Goal: Navigation & Orientation: Find specific page/section

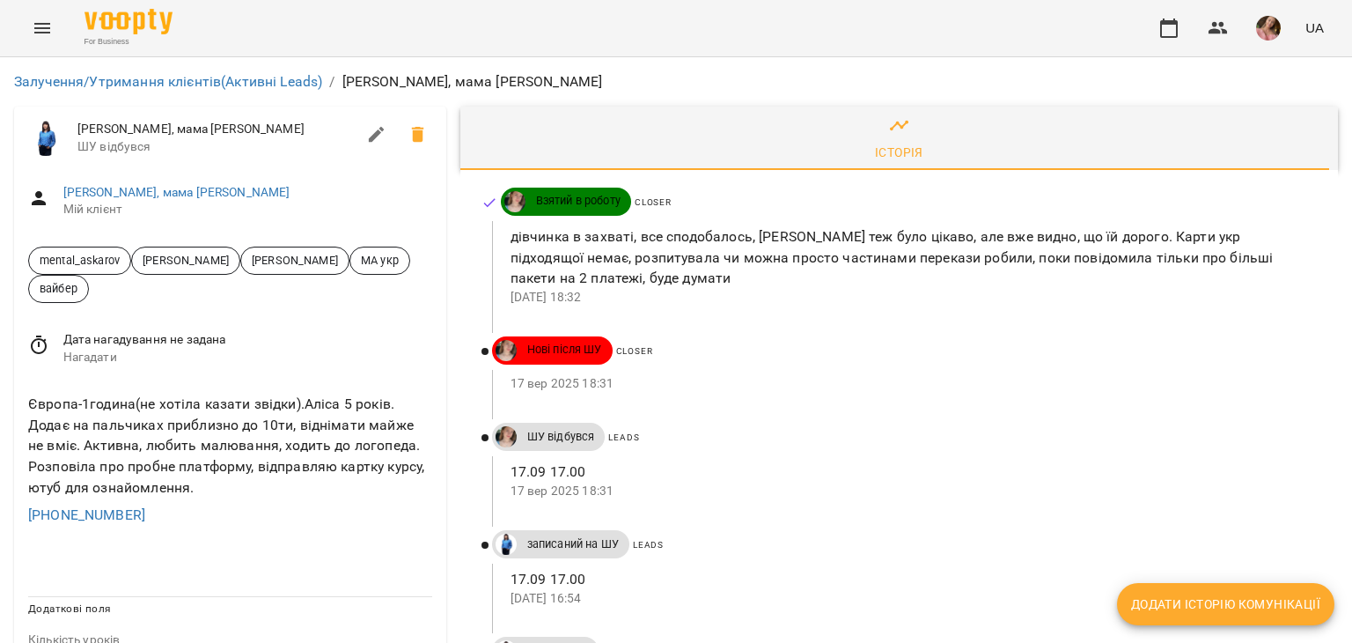
scroll to position [704, 0]
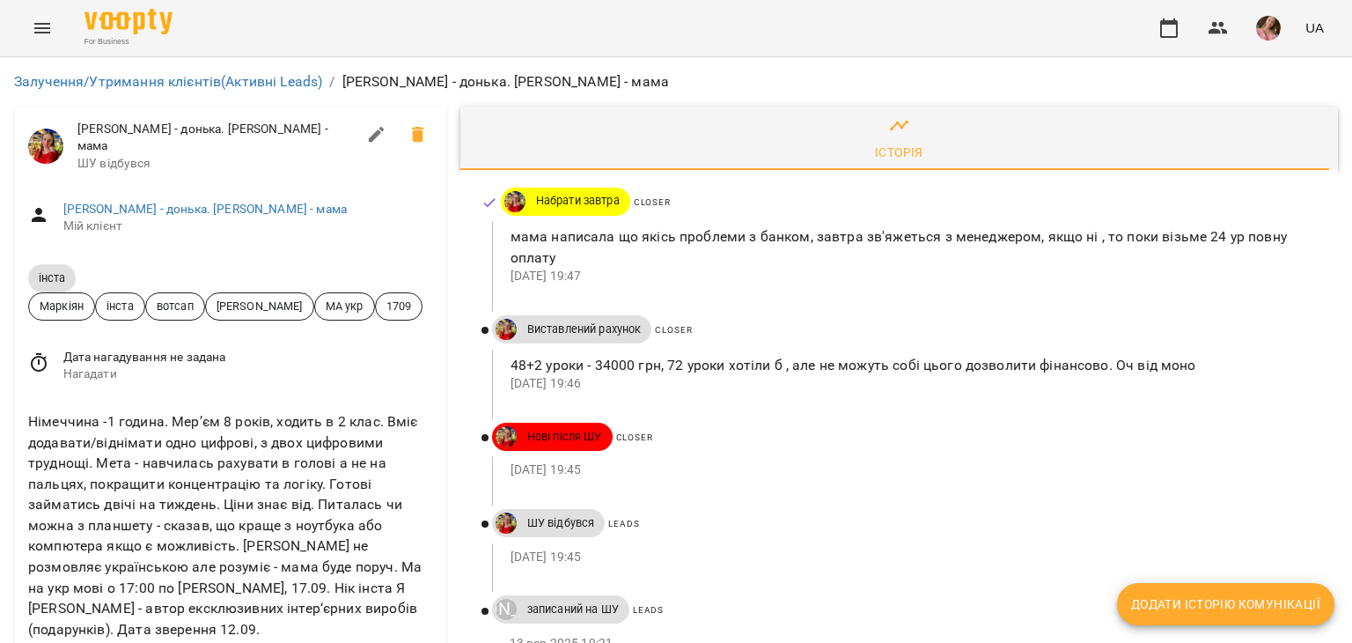
scroll to position [88, 0]
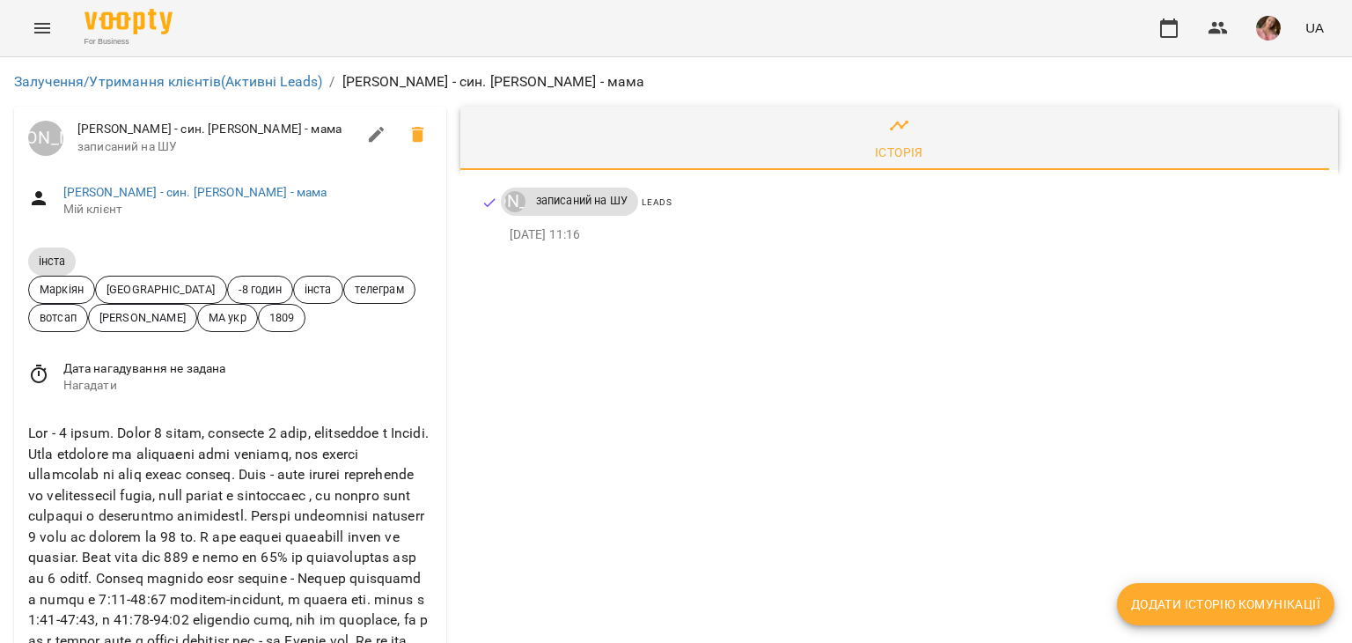
scroll to position [176, 0]
